Goal: Task Accomplishment & Management: Use online tool/utility

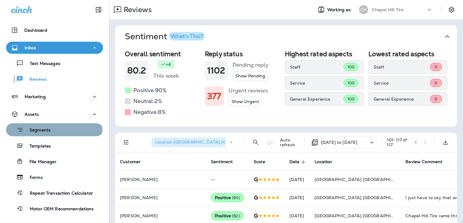
click at [54, 130] on div "Segments" at bounding box center [54, 129] width 92 height 9
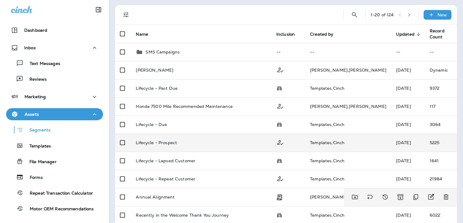
scroll to position [35, 0]
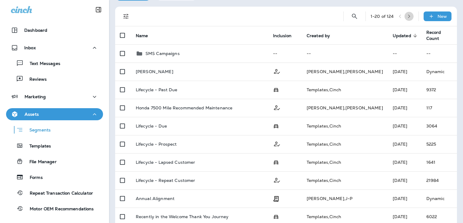
click at [407, 16] on icon "button" at bounding box center [409, 16] width 4 height 4
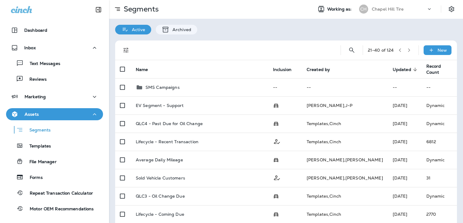
scroll to position [0, 0]
click at [407, 52] on icon "button" at bounding box center [409, 51] width 4 height 4
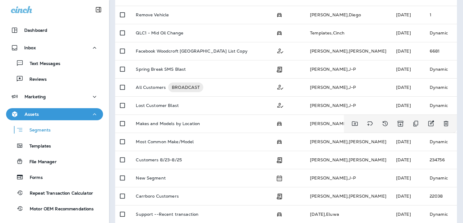
scroll to position [164, 0]
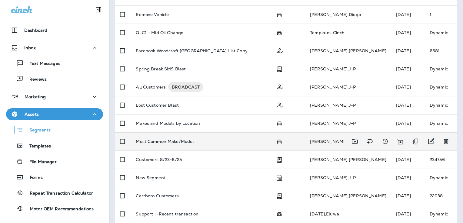
click at [161, 140] on p "Most Common Make/Model" at bounding box center [165, 141] width 58 height 5
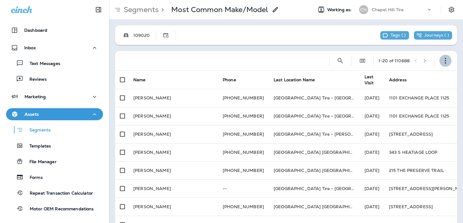
click at [442, 61] on icon "button" at bounding box center [445, 61] width 6 height 6
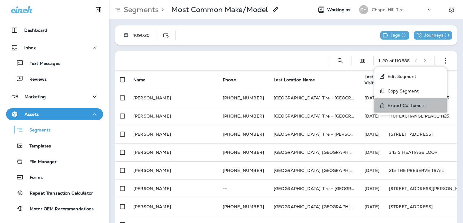
click at [420, 104] on p "Export Customers" at bounding box center [405, 105] width 40 height 5
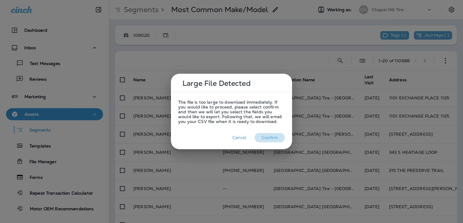
click at [267, 139] on button "Confirm" at bounding box center [269, 137] width 30 height 9
